Goal: Task Accomplishment & Management: Manage account settings

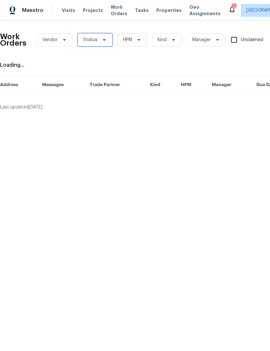
click at [91, 40] on span "Status" at bounding box center [90, 40] width 14 height 6
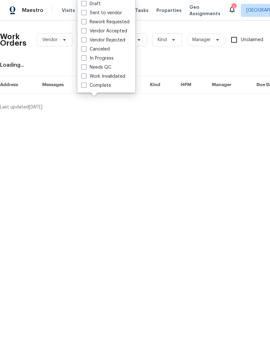
click at [86, 69] on span at bounding box center [83, 66] width 5 height 5
click at [86, 68] on input "Needs QC" at bounding box center [83, 66] width 4 height 4
checkbox input "true"
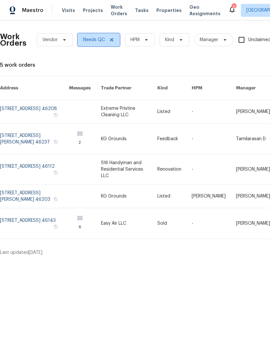
click at [111, 41] on icon at bounding box center [111, 39] width 3 height 3
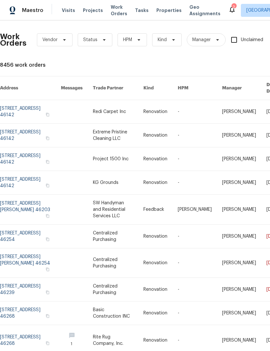
click at [228, 10] on icon at bounding box center [232, 10] width 8 height 8
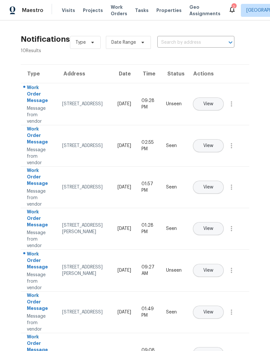
click at [214, 102] on span "View" at bounding box center [209, 104] width 10 height 5
click at [224, 264] on button "View" at bounding box center [208, 270] width 31 height 13
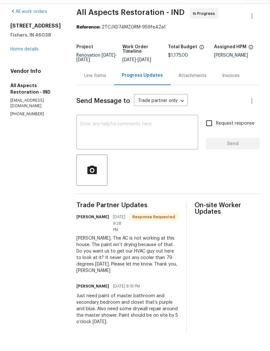
scroll to position [21, 0]
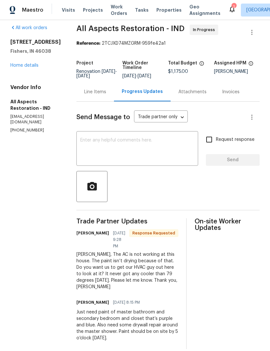
click at [17, 64] on link "Home details" at bounding box center [24, 66] width 28 height 5
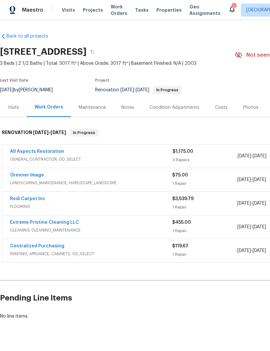
scroll to position [0, 0]
click at [12, 106] on div "Visits" at bounding box center [13, 108] width 11 height 6
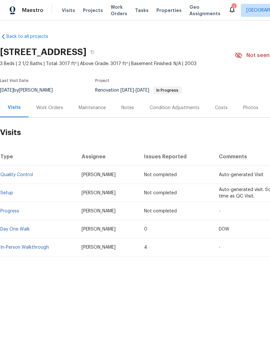
click at [18, 248] on link "In-Person Walkthrough" at bounding box center [24, 247] width 49 height 5
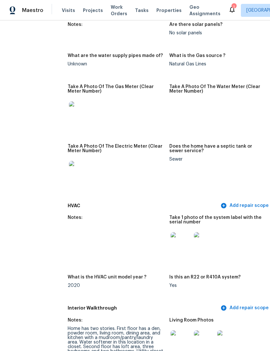
scroll to position [501, 11]
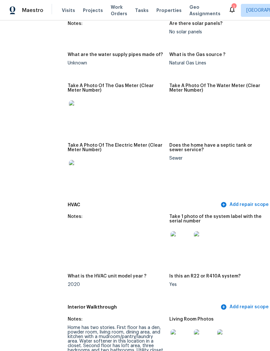
click at [174, 240] on img at bounding box center [181, 241] width 21 height 21
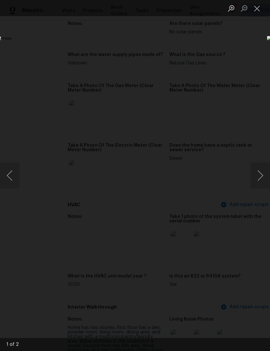
click at [262, 177] on button "Next image" at bounding box center [260, 176] width 19 height 26
click at [31, 73] on div "Lightbox" at bounding box center [135, 175] width 270 height 351
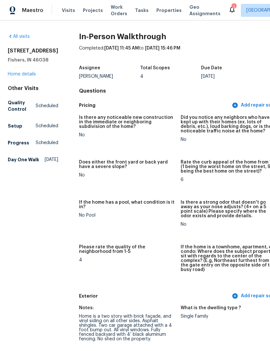
scroll to position [0, 0]
click at [22, 76] on link "Home details" at bounding box center [22, 74] width 28 height 5
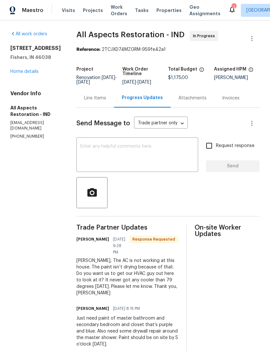
click at [156, 160] on textarea at bounding box center [137, 155] width 114 height 23
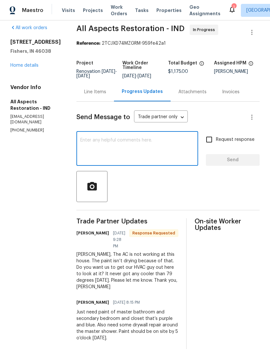
scroll to position [6, 0]
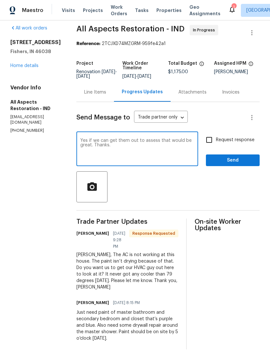
type textarea "Yes if we can get them out to assess that would be great. Thanks."
click at [244, 163] on span "Send" at bounding box center [232, 161] width 43 height 8
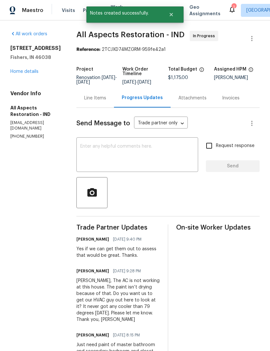
scroll to position [0, 0]
click at [21, 74] on link "Home details" at bounding box center [24, 71] width 28 height 5
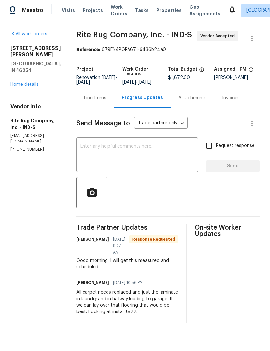
click at [106, 101] on div "Line Items" at bounding box center [95, 98] width 22 height 6
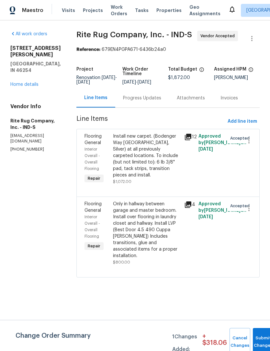
click at [146, 101] on div "Progress Updates" at bounding box center [142, 98] width 38 height 6
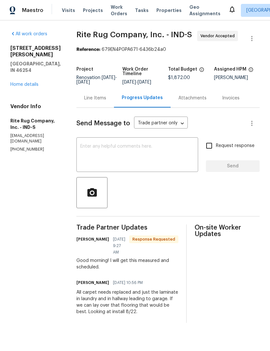
click at [106, 101] on div "Line Items" at bounding box center [95, 98] width 22 height 6
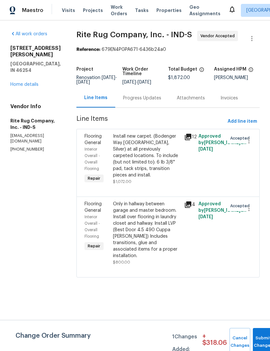
click at [20, 82] on link "Home details" at bounding box center [24, 84] width 28 height 5
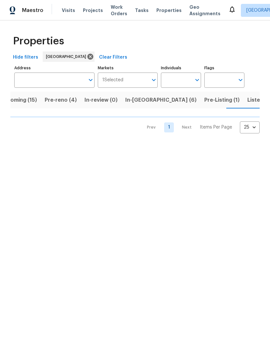
scroll to position [0, 15]
